Goal: Information Seeking & Learning: Learn about a topic

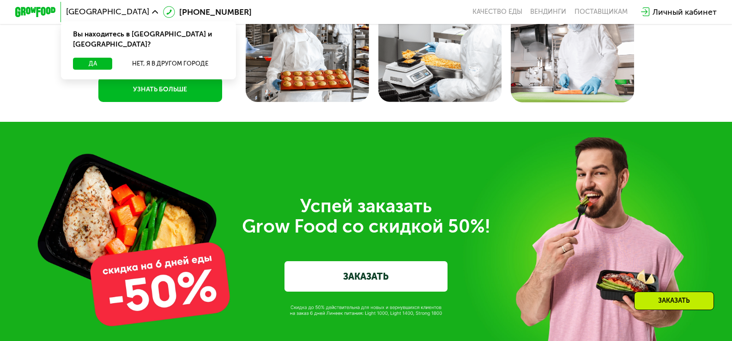
scroll to position [3301, 0]
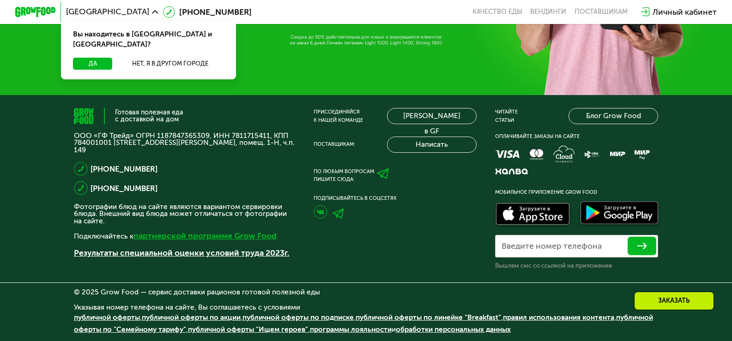
click at [197, 235] on link "партнерской программе Grow Food" at bounding box center [204, 236] width 143 height 10
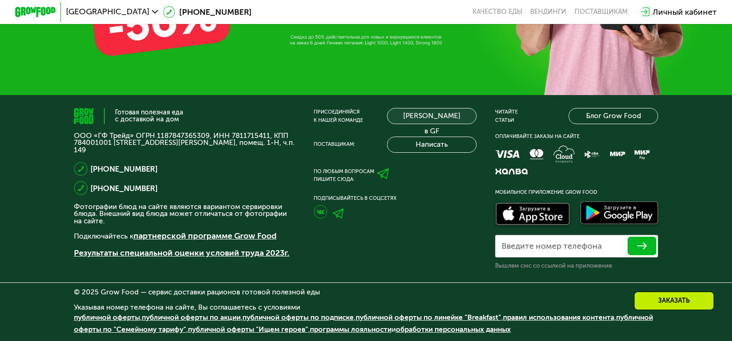
click at [447, 113] on link "[PERSON_NAME] в GF" at bounding box center [432, 116] width 90 height 16
drag, startPoint x: 383, startPoint y: 15, endPoint x: 693, endPoint y: 73, distance: 314.7
drag, startPoint x: 611, startPoint y: 117, endPoint x: 690, endPoint y: 135, distance: 80.7
click at [690, 135] on div "Готовая полезная еда с доставкой на дом ООО «ГФ Трейд» ОГРН 1187847365309, ИНН …" at bounding box center [366, 218] width 732 height 246
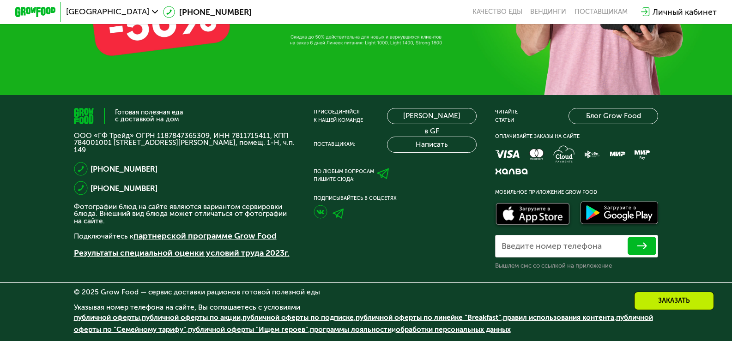
click at [40, 13] on img at bounding box center [35, 12] width 40 height 11
click at [152, 12] on icon at bounding box center [155, 12] width 6 height 6
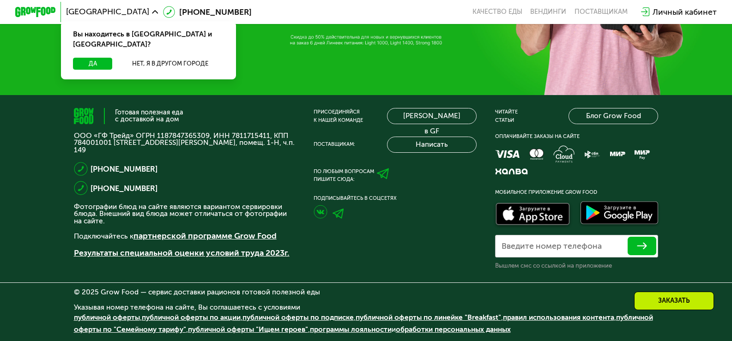
click at [152, 12] on icon at bounding box center [155, 12] width 6 height 6
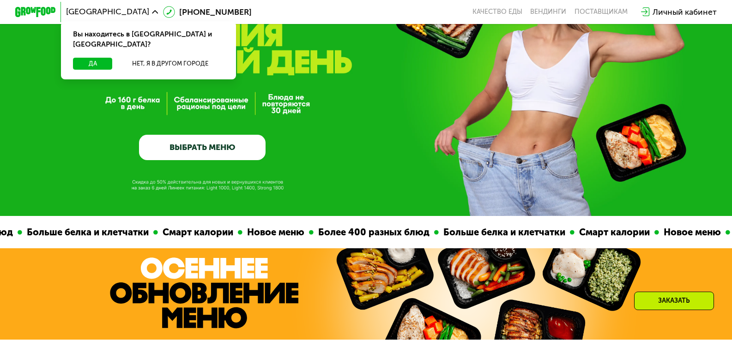
scroll to position [0, 0]
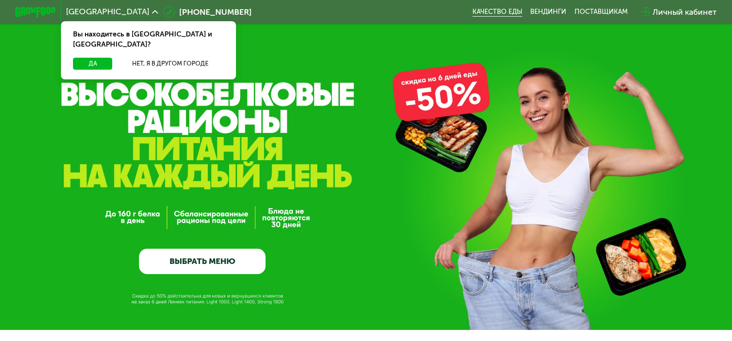
click at [509, 10] on link "Качество еды" at bounding box center [498, 12] width 50 height 8
click at [231, 262] on link "ВЫБРАТЬ МЕНЮ" at bounding box center [202, 261] width 127 height 25
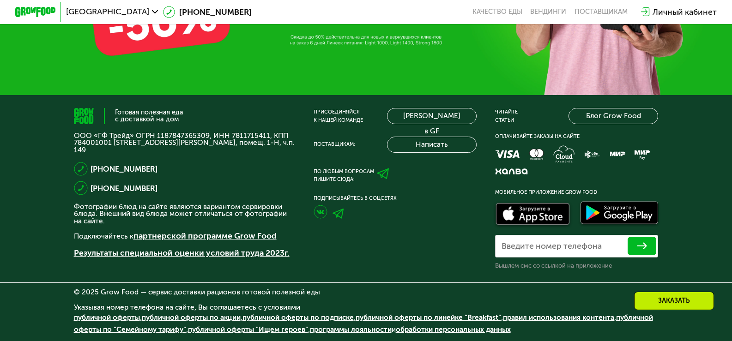
scroll to position [3301, 0]
